Goal: Task Accomplishment & Management: Manage account settings

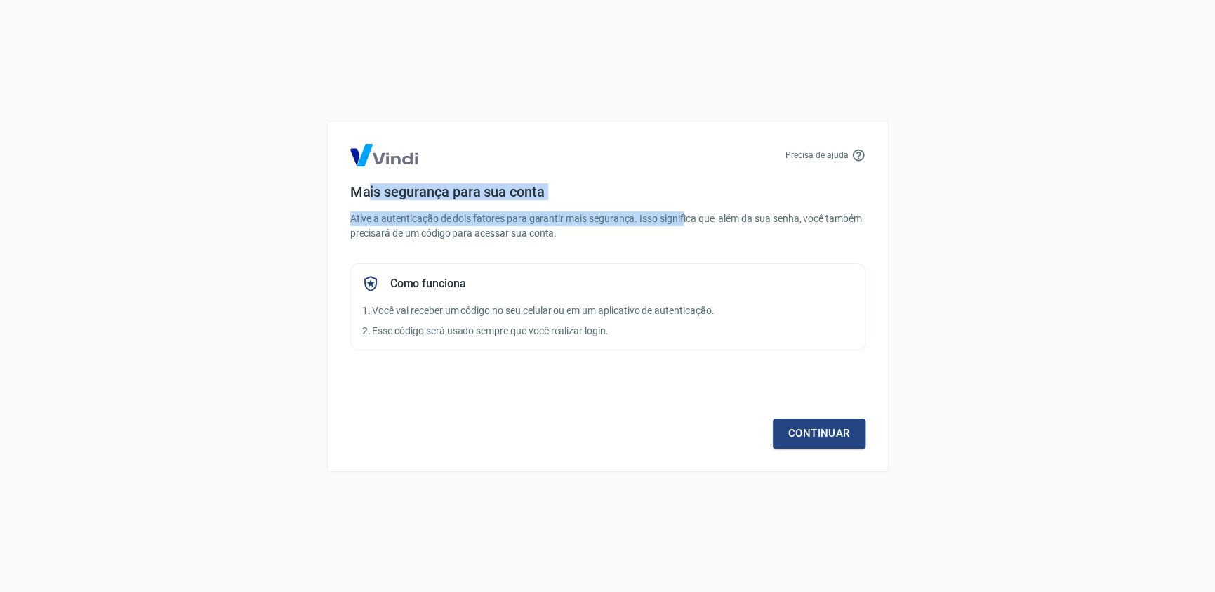
drag, startPoint x: 368, startPoint y: 191, endPoint x: 741, endPoint y: 277, distance: 383.2
click at [696, 233] on div "Mais segurança para sua conta Ative a autenticação de dois fatores para garanti…" at bounding box center [607, 266] width 515 height 167
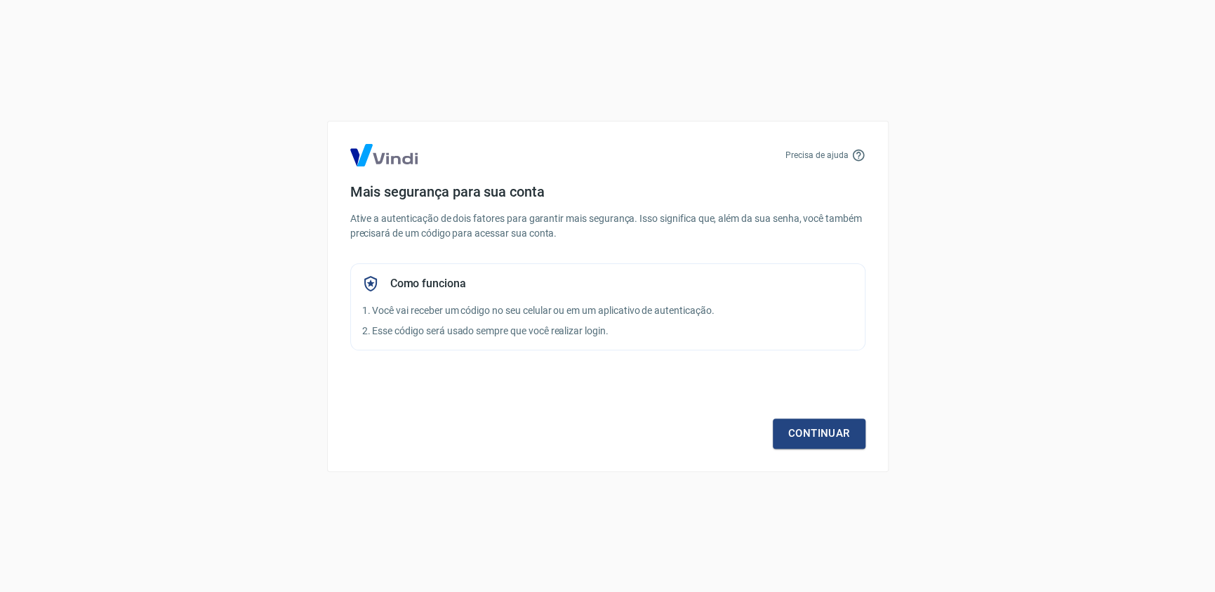
drag, startPoint x: 784, startPoint y: 300, endPoint x: 823, endPoint y: 371, distance: 80.7
click at [784, 301] on div "Como funciona 1. Você vai receber um código no seu celular ou em um aplicativo …" at bounding box center [607, 306] width 515 height 87
click at [833, 417] on div "Continuar" at bounding box center [607, 407] width 515 height 81
click at [847, 435] on link "Continuar" at bounding box center [819, 432] width 93 height 29
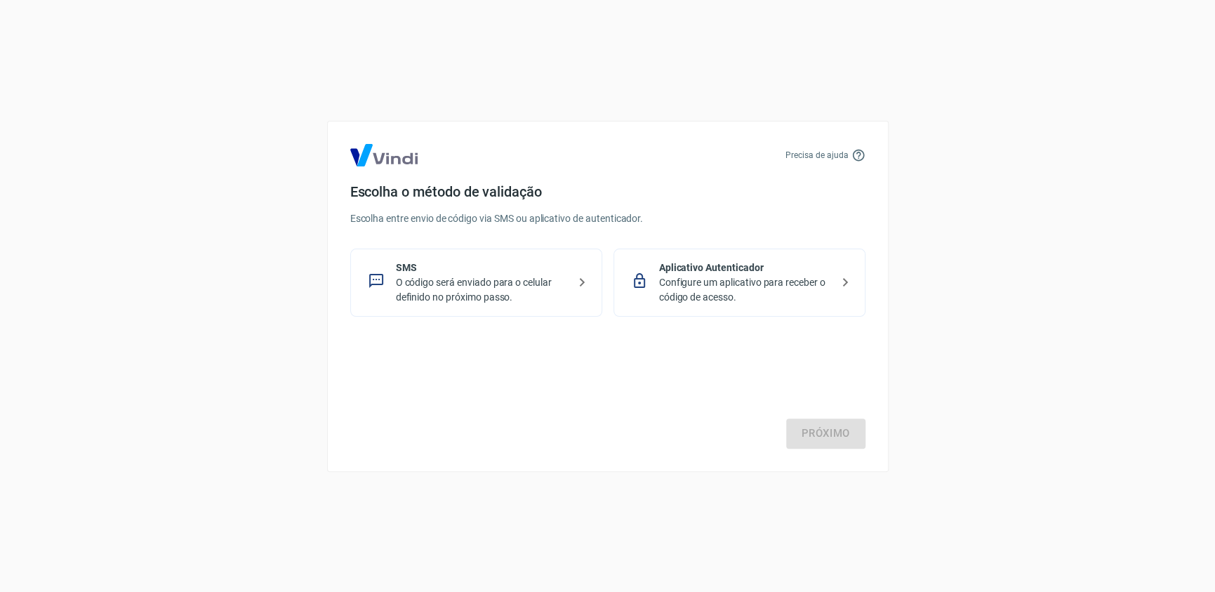
drag, startPoint x: 547, startPoint y: 191, endPoint x: 513, endPoint y: 190, distance: 33.7
click at [535, 190] on h4 "Escolha o método de validação" at bounding box center [607, 191] width 515 height 17
click at [641, 341] on div "Próximo" at bounding box center [607, 390] width 515 height 115
click at [1001, 291] on div "Precisa de ajuda Escolha o método de validação Escolha entre envio de código vi…" at bounding box center [607, 296] width 1215 height 592
